Goal: Task Accomplishment & Management: Complete application form

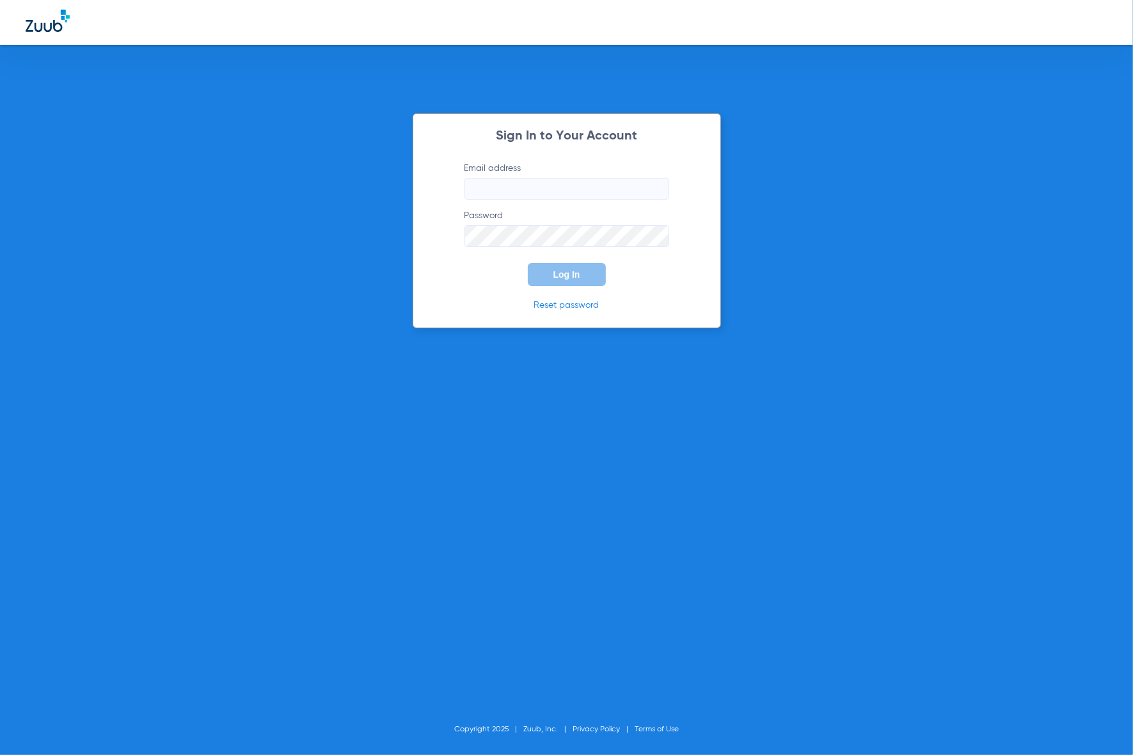
click at [654, 187] on keeper-lock "Open Keeper Popup" at bounding box center [654, 188] width 15 height 15
type input "openlatedentistry@gmail.com"
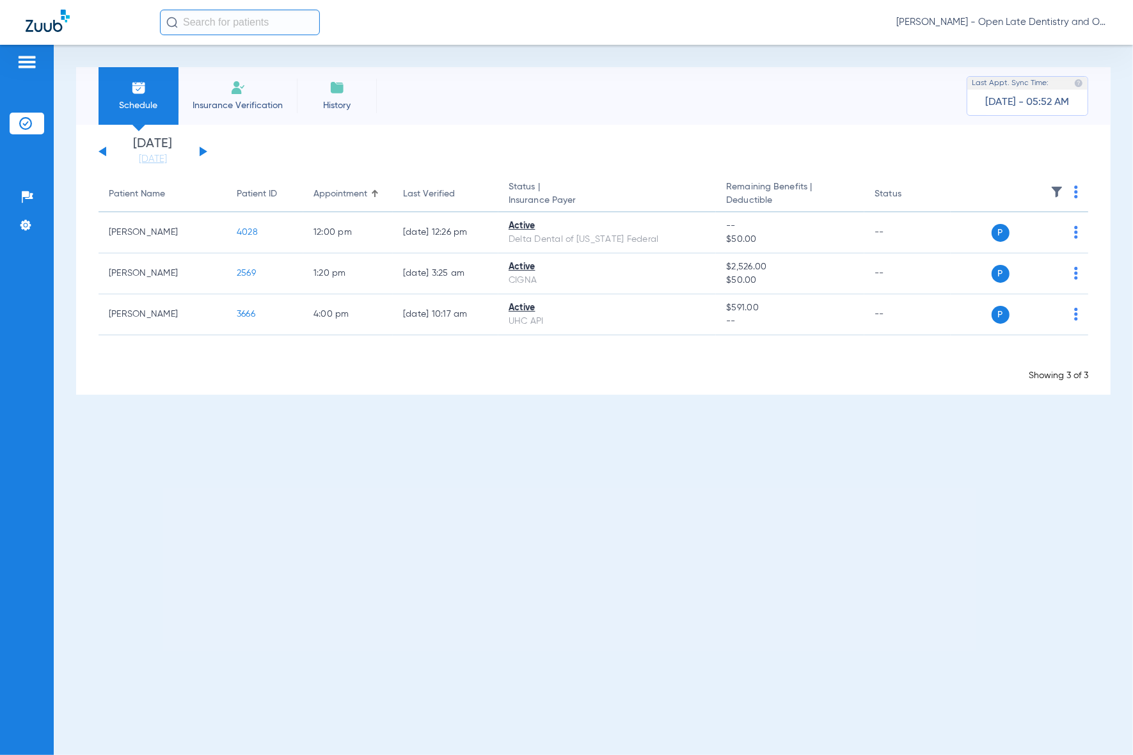
drag, startPoint x: 280, startPoint y: 27, endPoint x: 301, endPoint y: 13, distance: 24.5
click at [282, 26] on input "text" at bounding box center [240, 23] width 160 height 26
type input "Fynn"
click at [253, 69] on span "Fynn Pretextat Lecomte" at bounding box center [222, 68] width 107 height 10
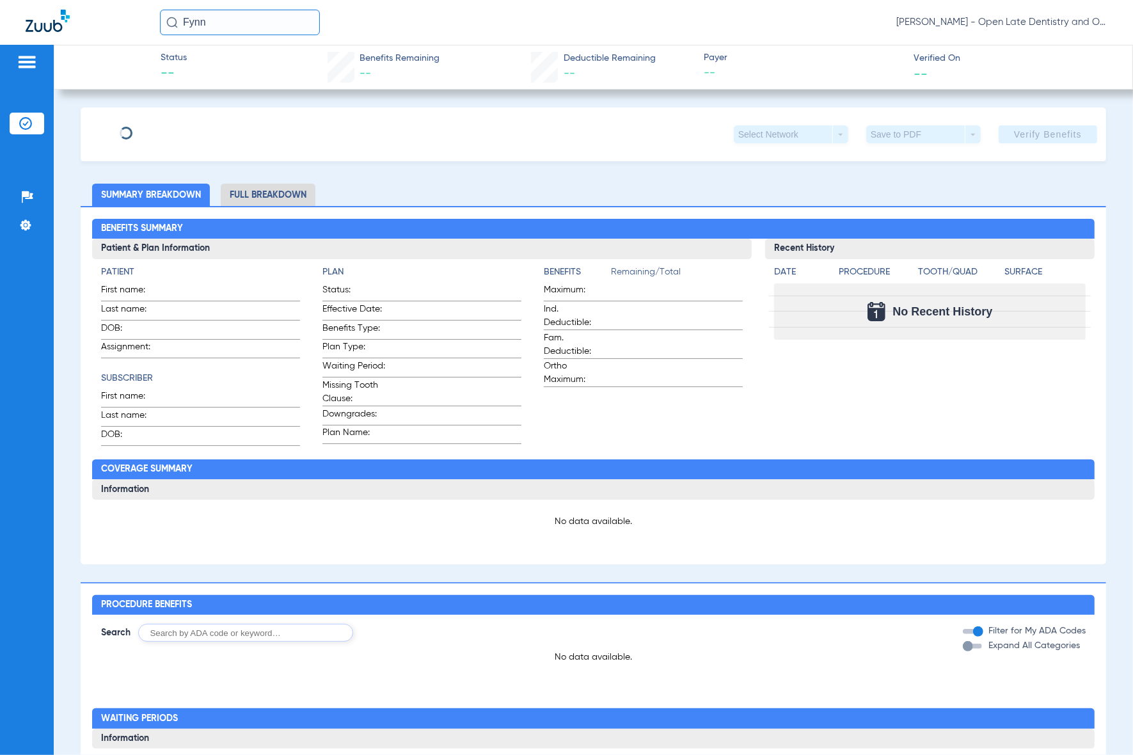
type input "Fynn"
type input "Pretextat Lecomte"
type input "12/22/2016"
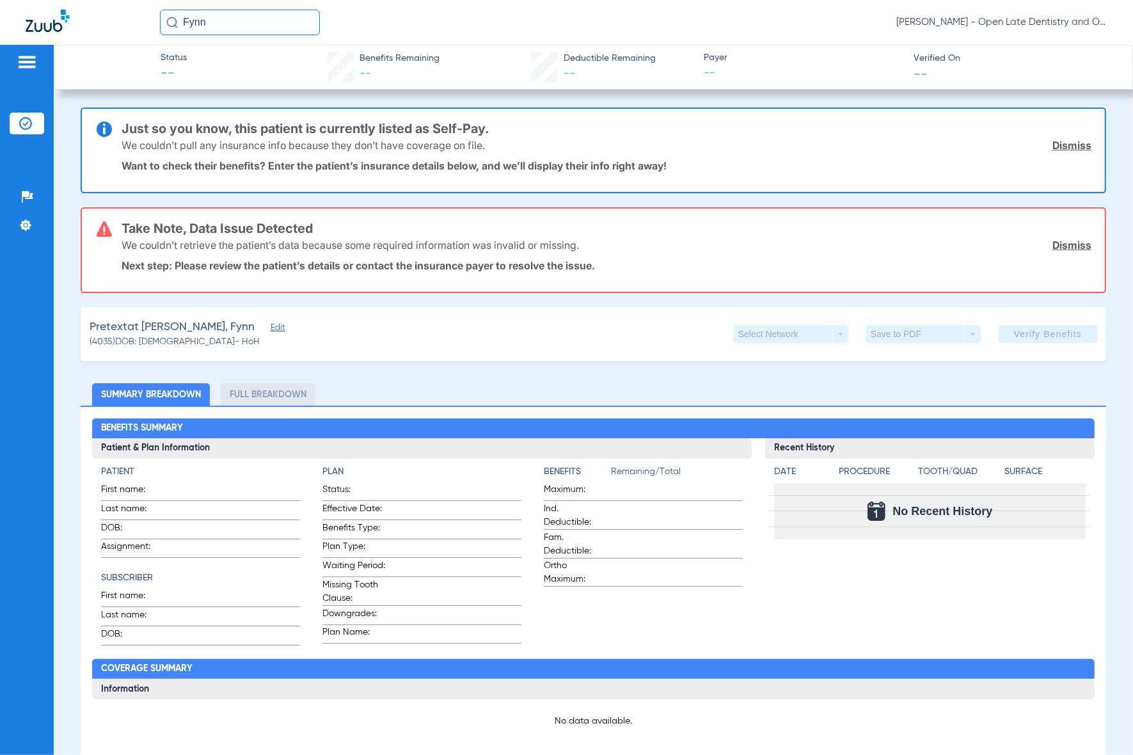
click at [271, 323] on span "Edit" at bounding box center [277, 329] width 12 height 12
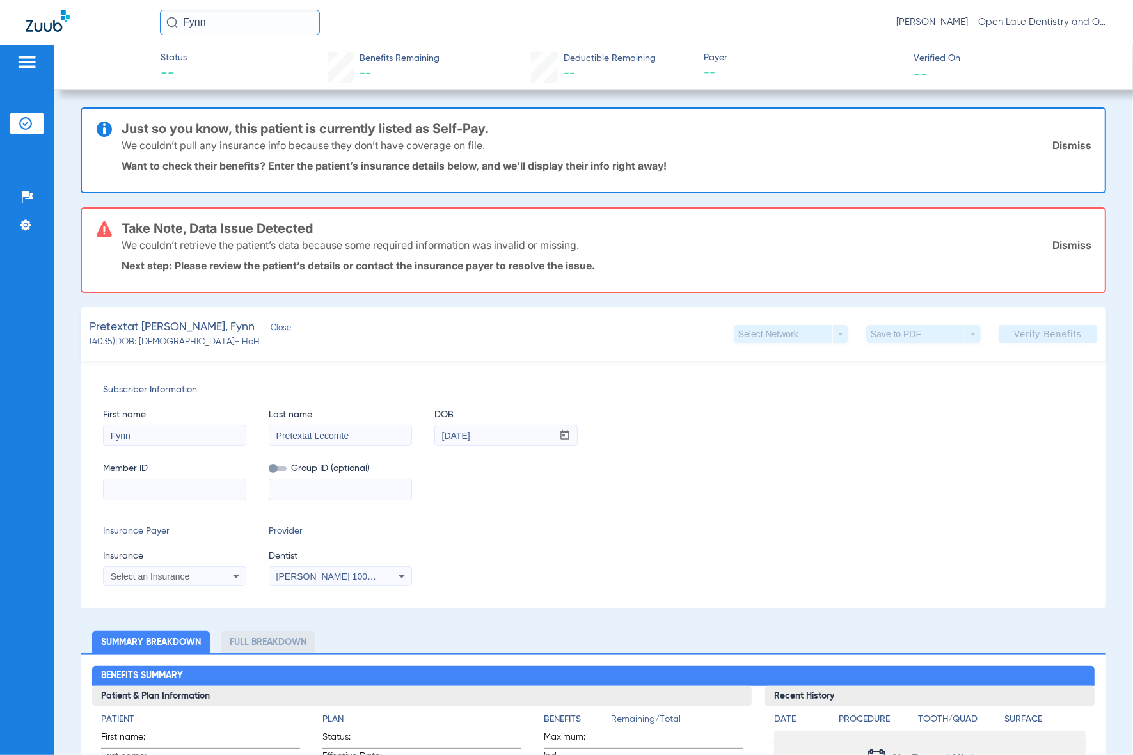
click at [141, 491] on input at bounding box center [175, 489] width 142 height 20
paste input "AMR812898090"
type input "AMR812898090"
click at [231, 578] on icon at bounding box center [235, 576] width 15 height 15
type input "metlife"
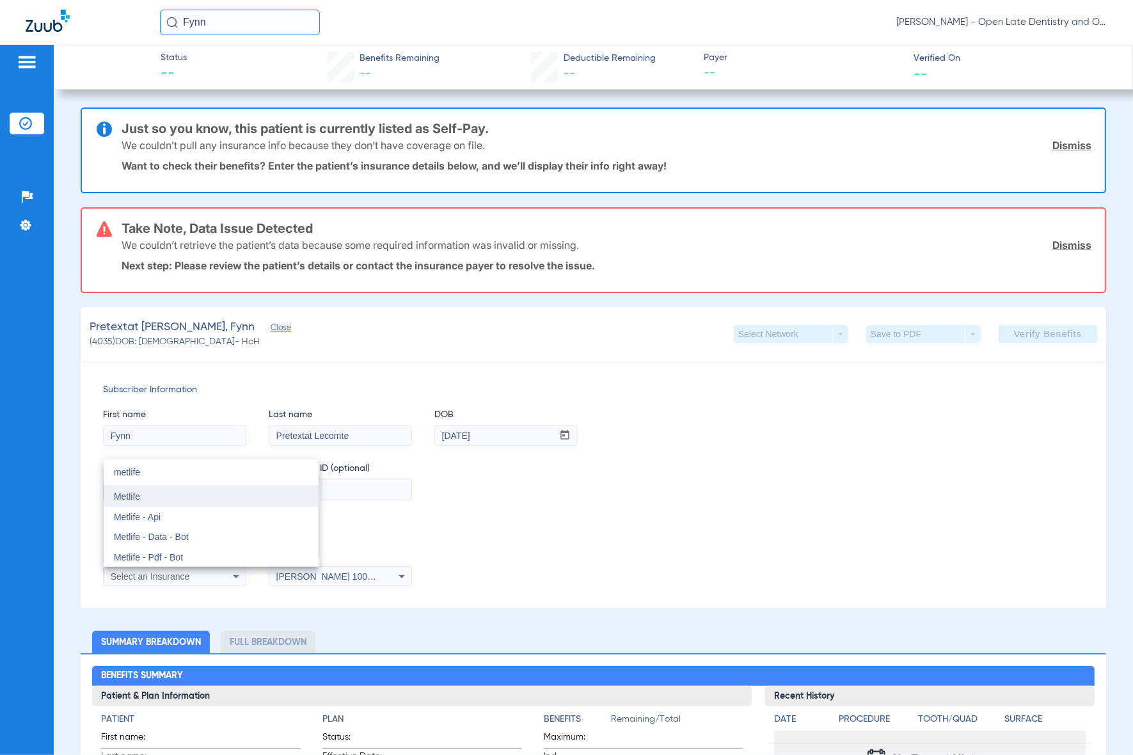
click at [145, 496] on mat-option "Metlife" at bounding box center [211, 496] width 215 height 20
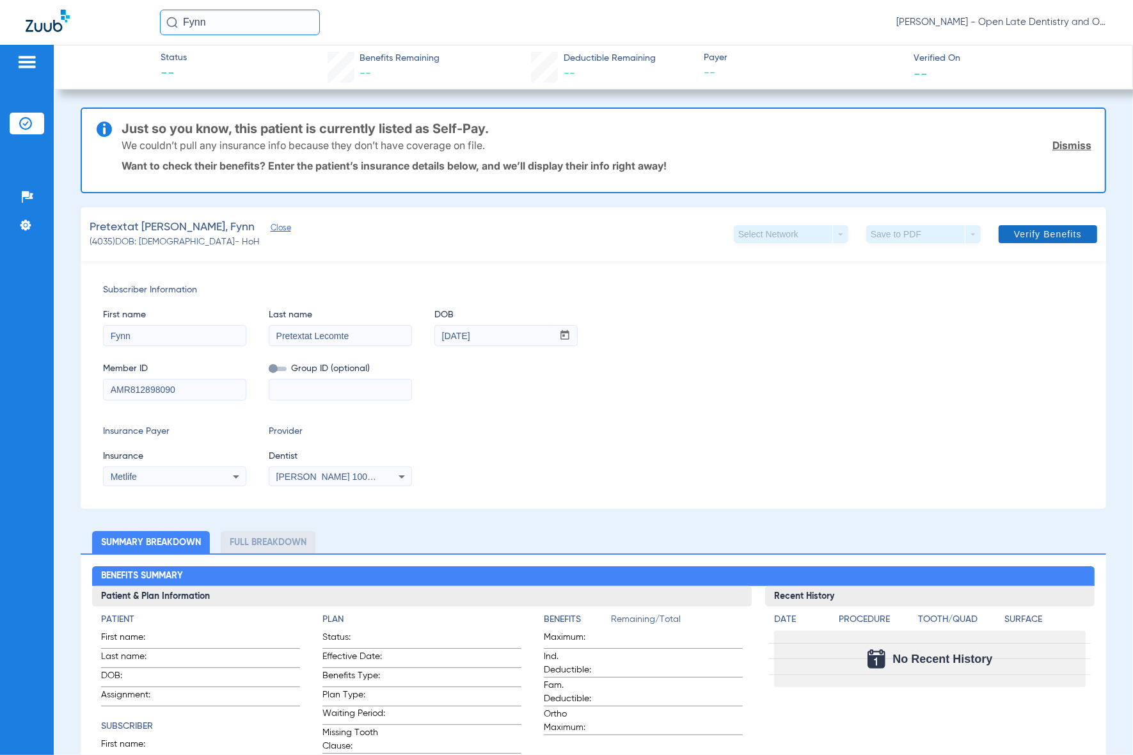
click at [1014, 235] on span "Verify Benefits" at bounding box center [1048, 234] width 68 height 10
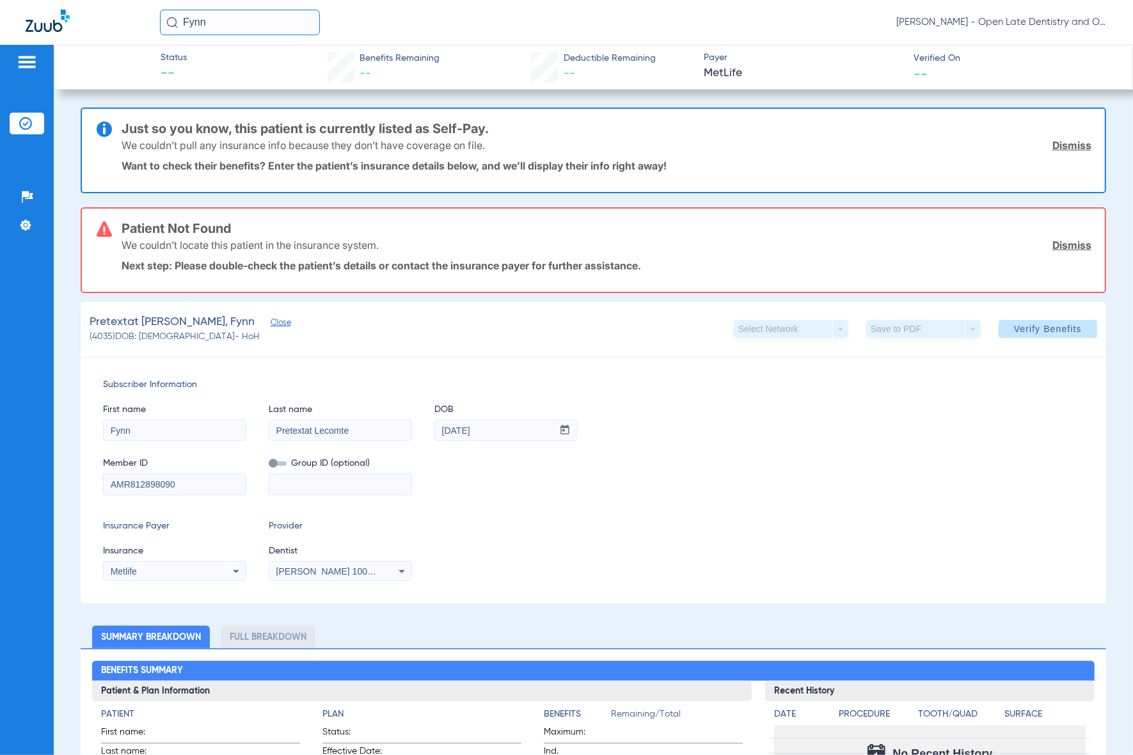
click at [267, 20] on input "Fynn" at bounding box center [240, 23] width 160 height 26
click at [270, 20] on input "Fynn" at bounding box center [240, 23] width 160 height 26
type input "Croos"
click at [226, 68] on span "Croos Jesunesan" at bounding box center [233, 68] width 128 height 10
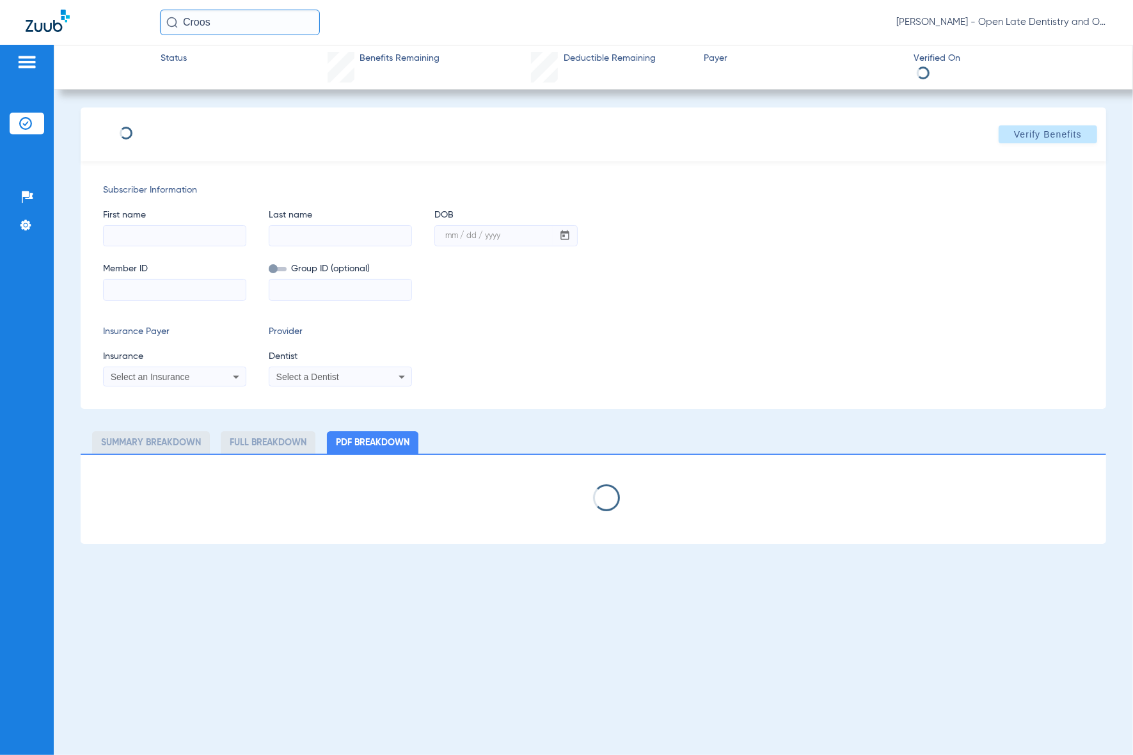
type input "Croos"
type input "Jesunesan"
type input "02/07/1951"
type input "05542483W"
type input "800000010000"
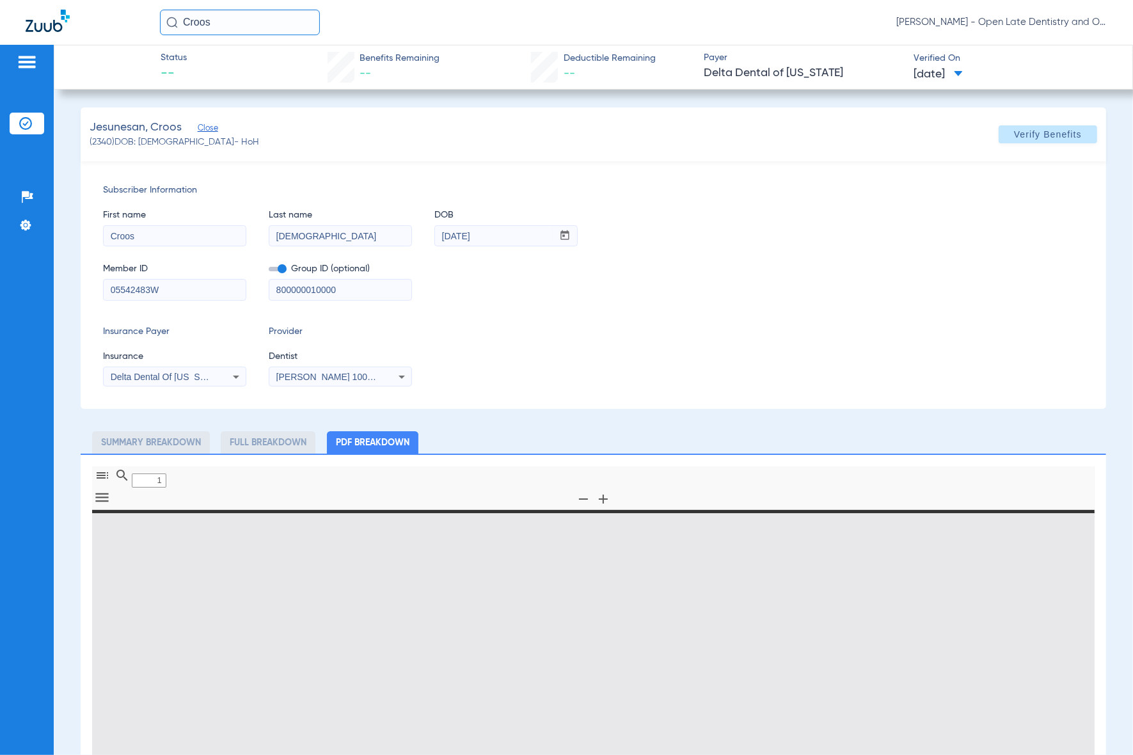
type input "0"
select select "page-width"
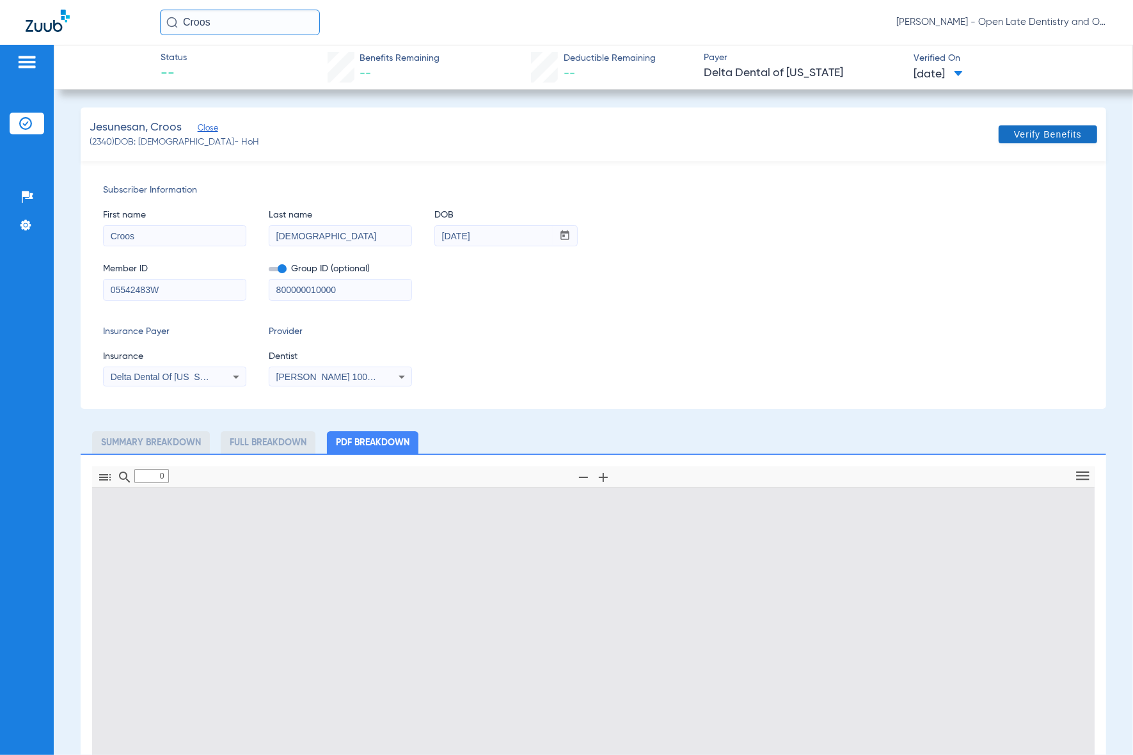
type input "1"
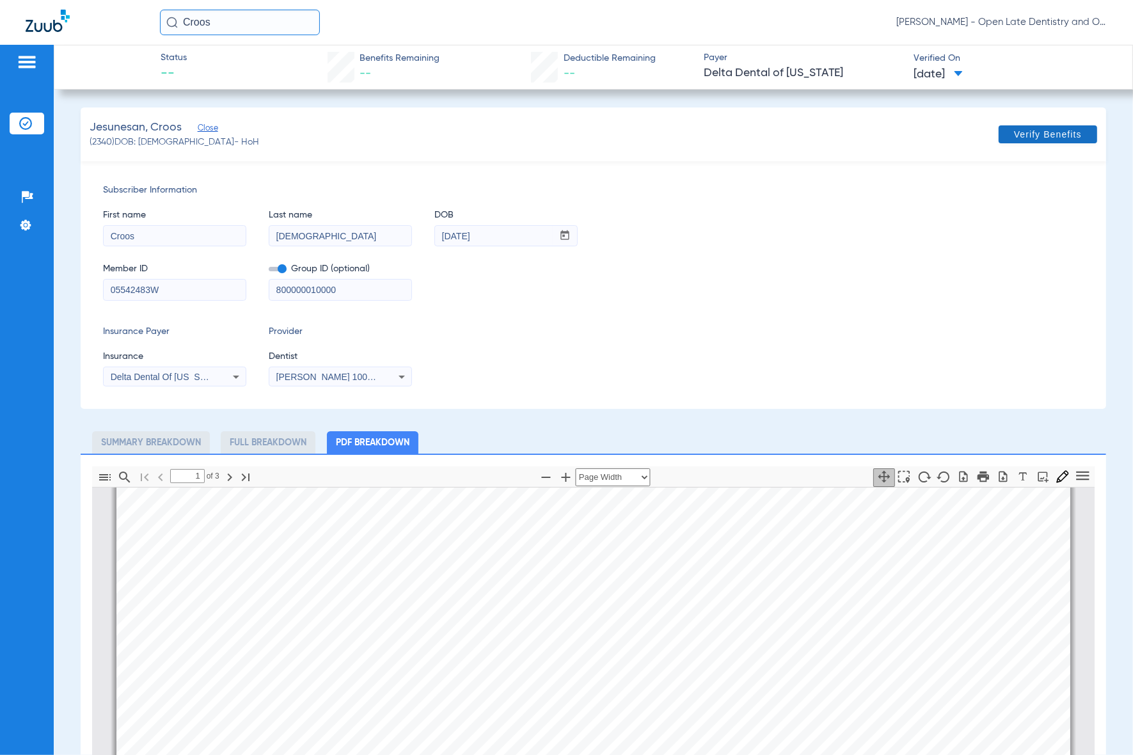
click at [1019, 141] on span at bounding box center [1047, 134] width 98 height 31
